Goal: Find specific page/section: Find specific page/section

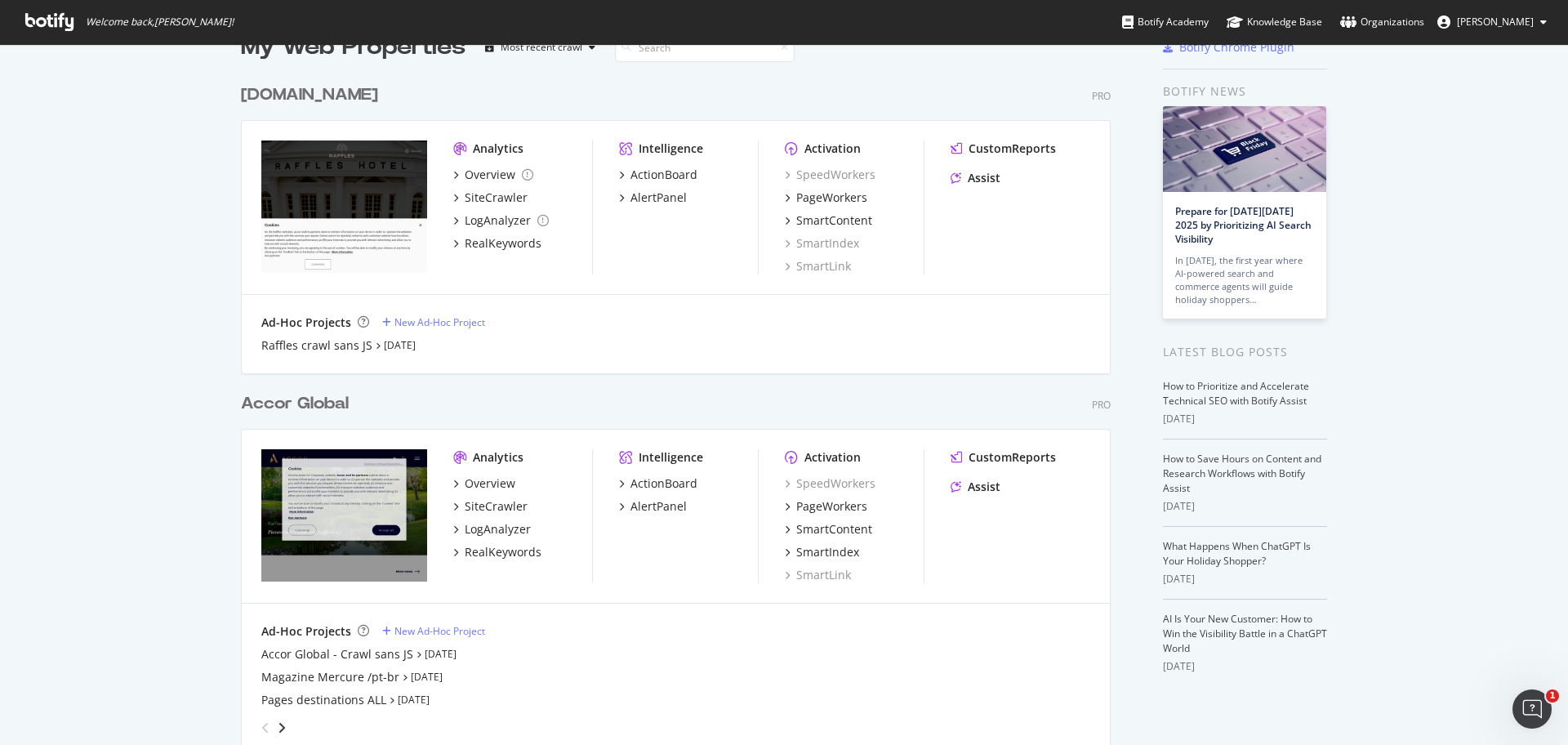
scroll to position [45, 0]
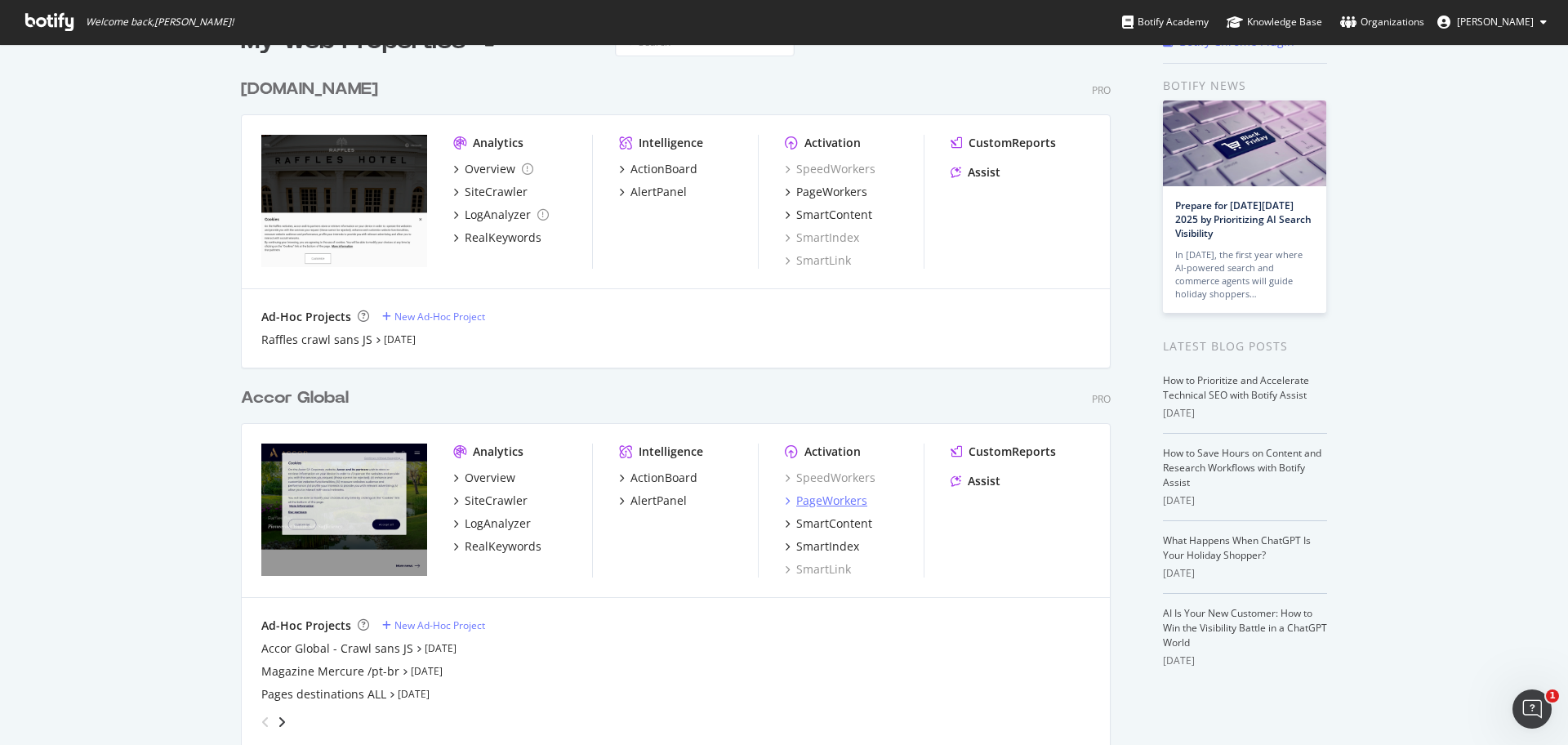
click at [833, 504] on div "PageWorkers" at bounding box center [832, 501] width 71 height 17
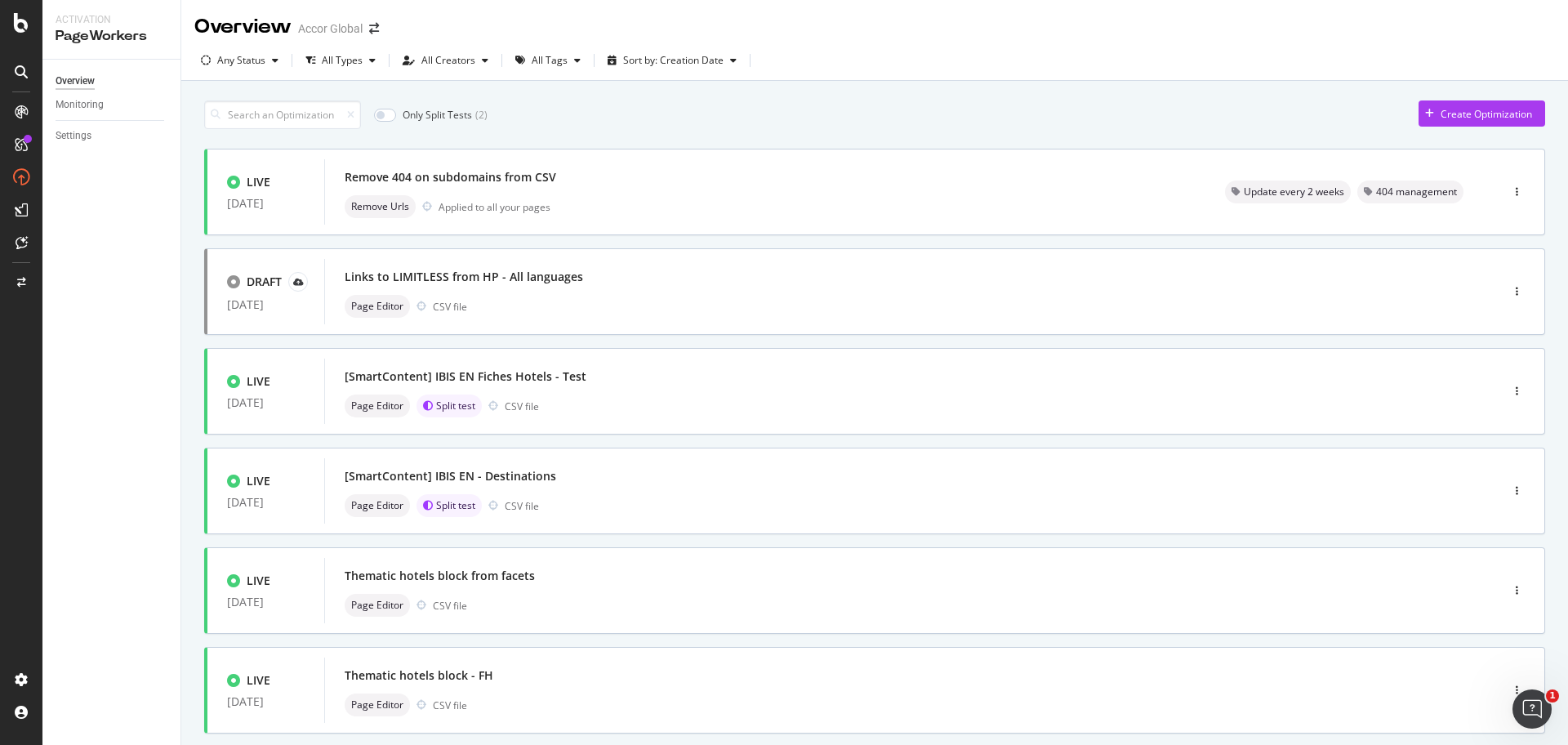
click at [1549, 87] on div "Only Split Tests ( 2 ) Create Optimization LIVE [DATE] Remove 404 on subdomains…" at bounding box center [875, 660] width 1387 height 1157
